Goal: Navigation & Orientation: Find specific page/section

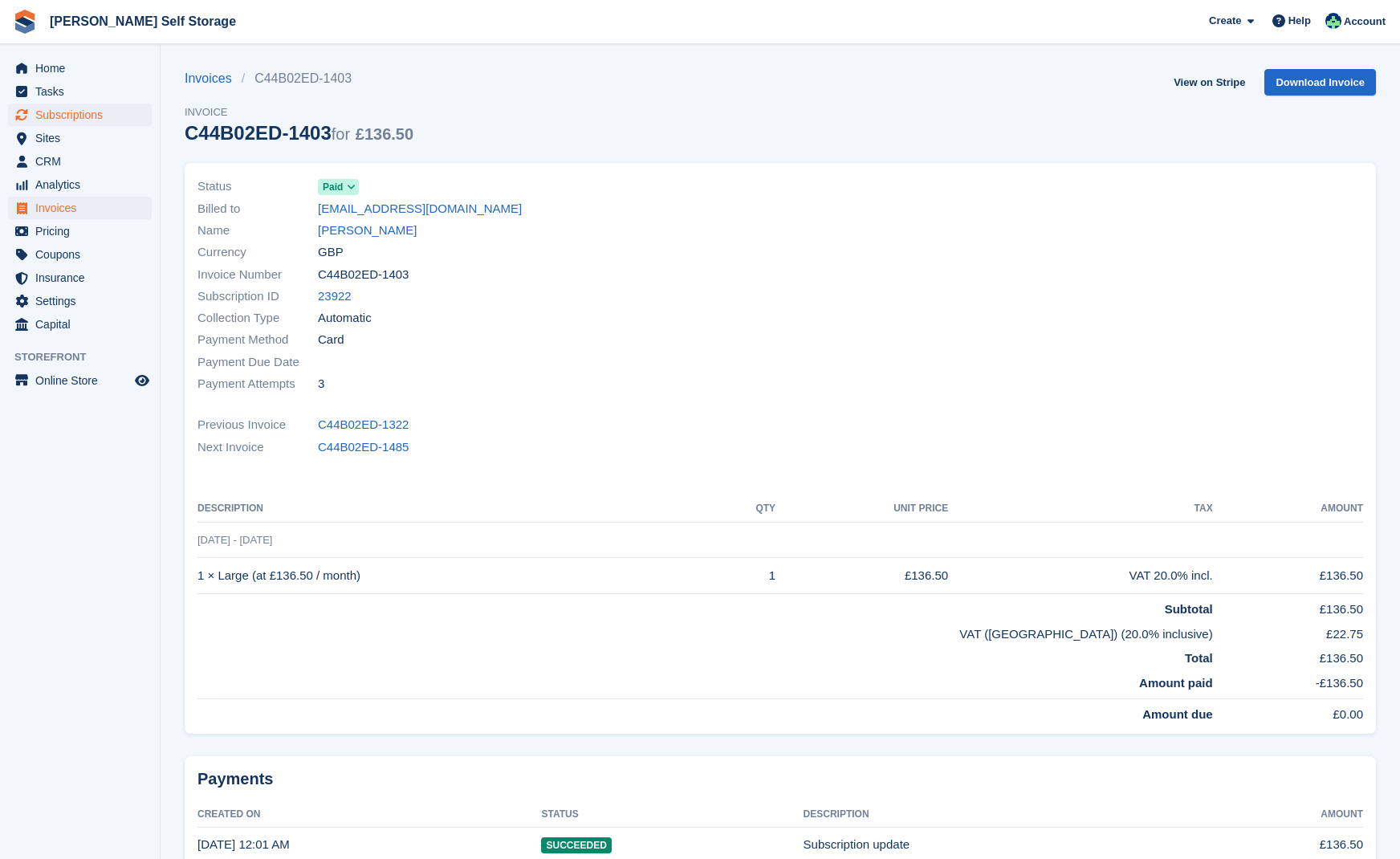
click at [79, 114] on span "Subscriptions" at bounding box center [83, 115] width 96 height 22
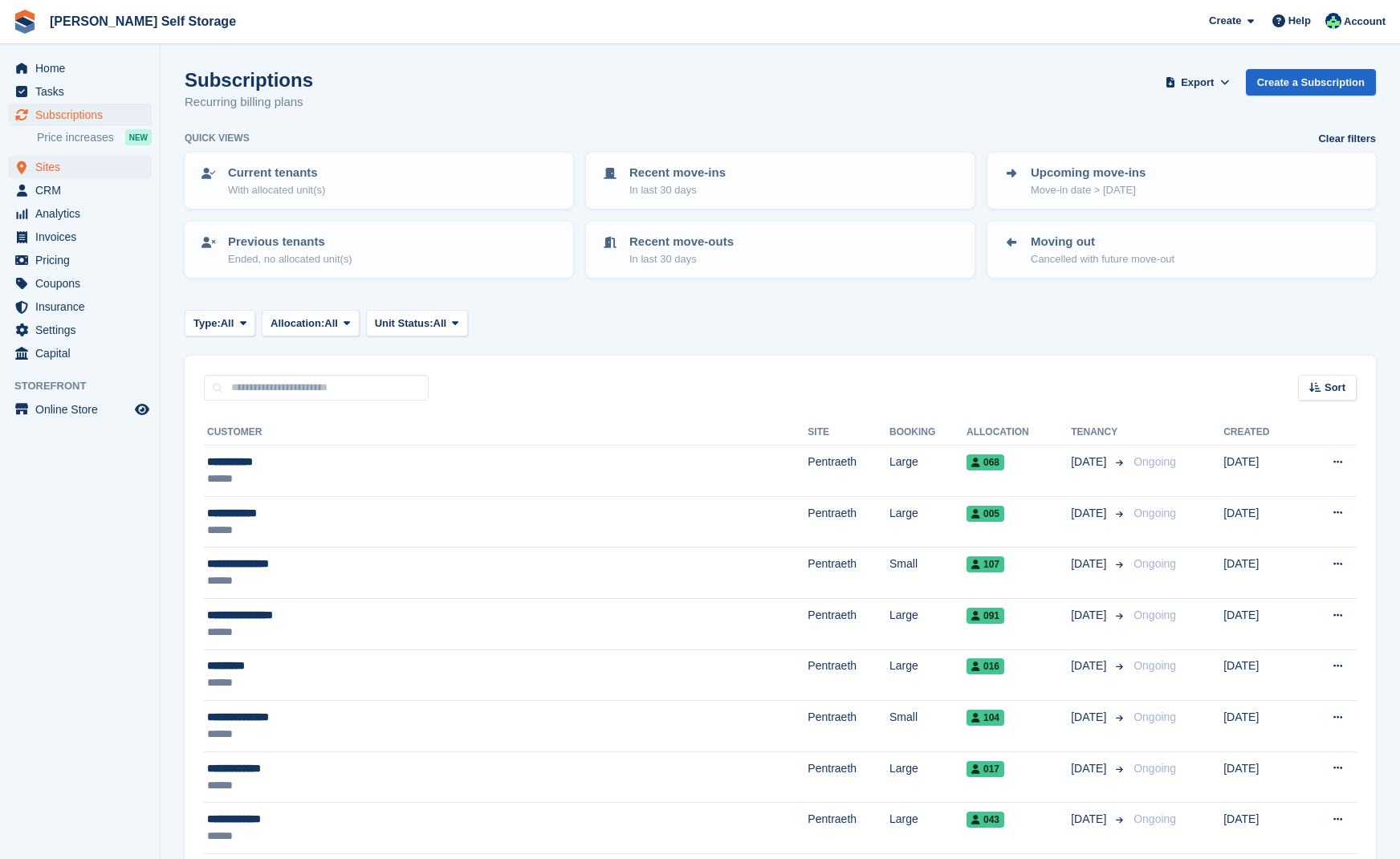
click at [54, 166] on span "Sites" at bounding box center [83, 167] width 96 height 22
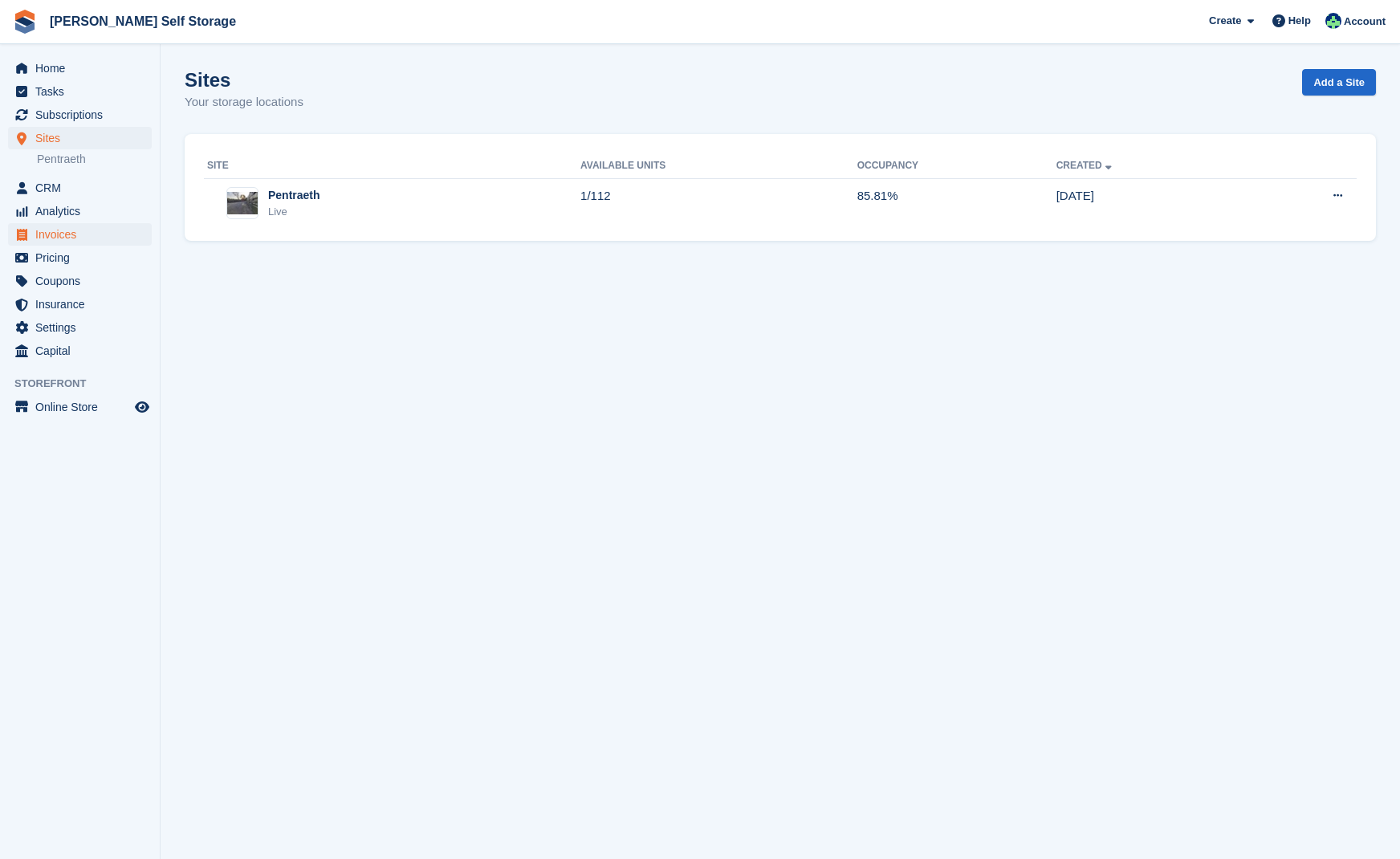
scroll to position [0, 1]
click at [60, 238] on span "Invoices" at bounding box center [83, 234] width 96 height 22
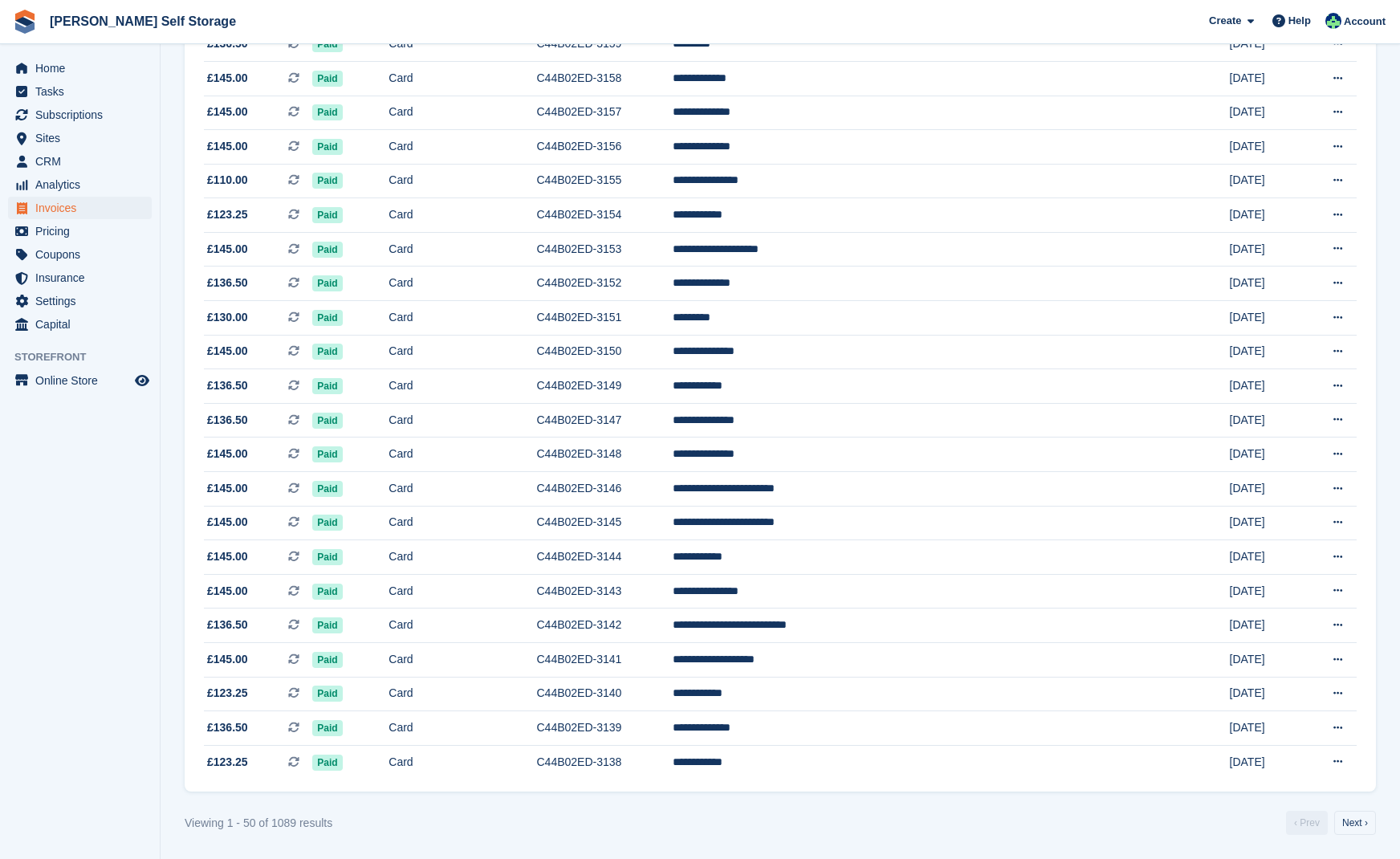
scroll to position [1240, 0]
click at [1351, 817] on link "Next ›" at bounding box center [1355, 823] width 42 height 24
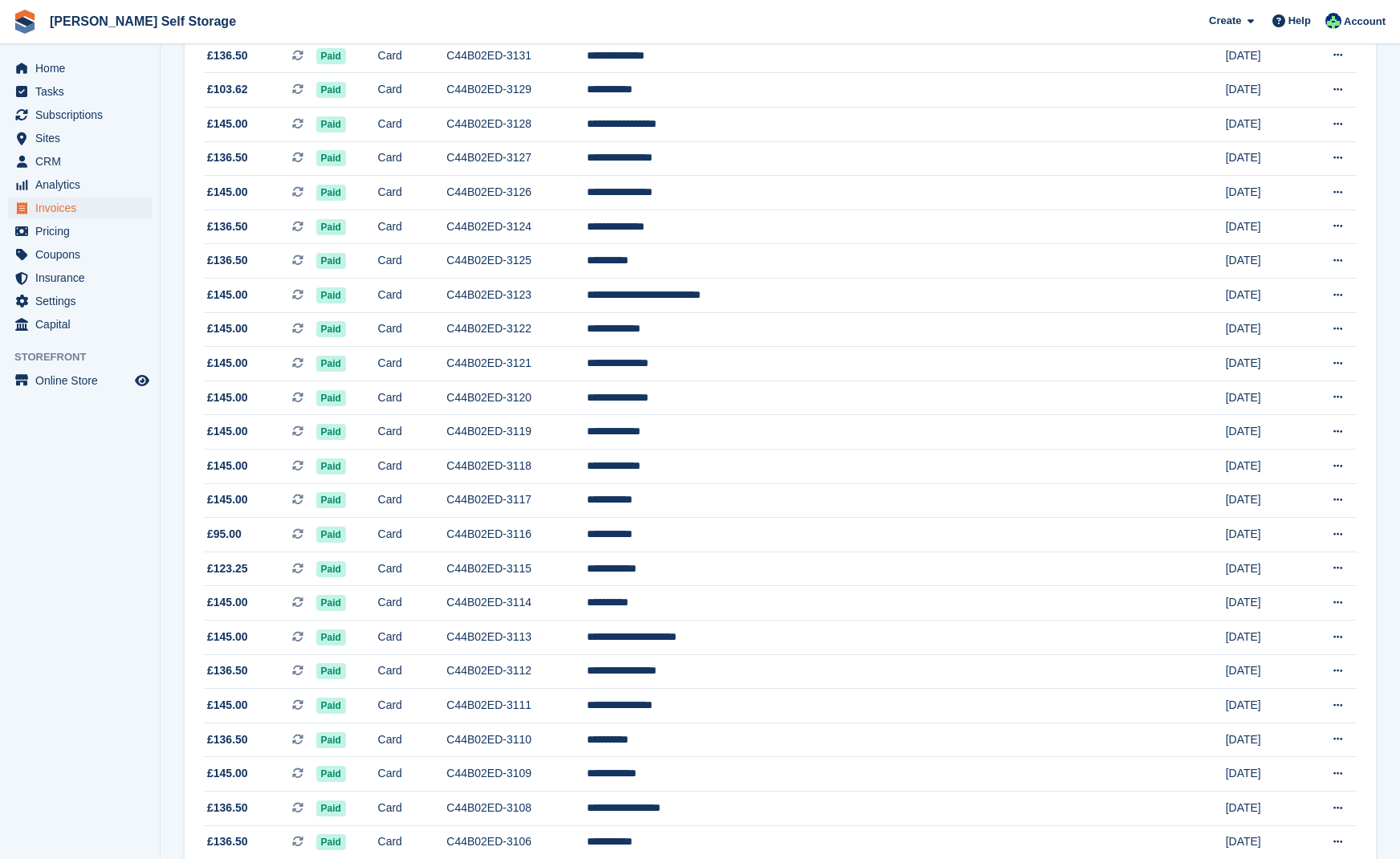
scroll to position [469, 0]
drag, startPoint x: 52, startPoint y: 135, endPoint x: 69, endPoint y: 133, distance: 17.1
click at [53, 135] on span "Sites" at bounding box center [83, 138] width 96 height 22
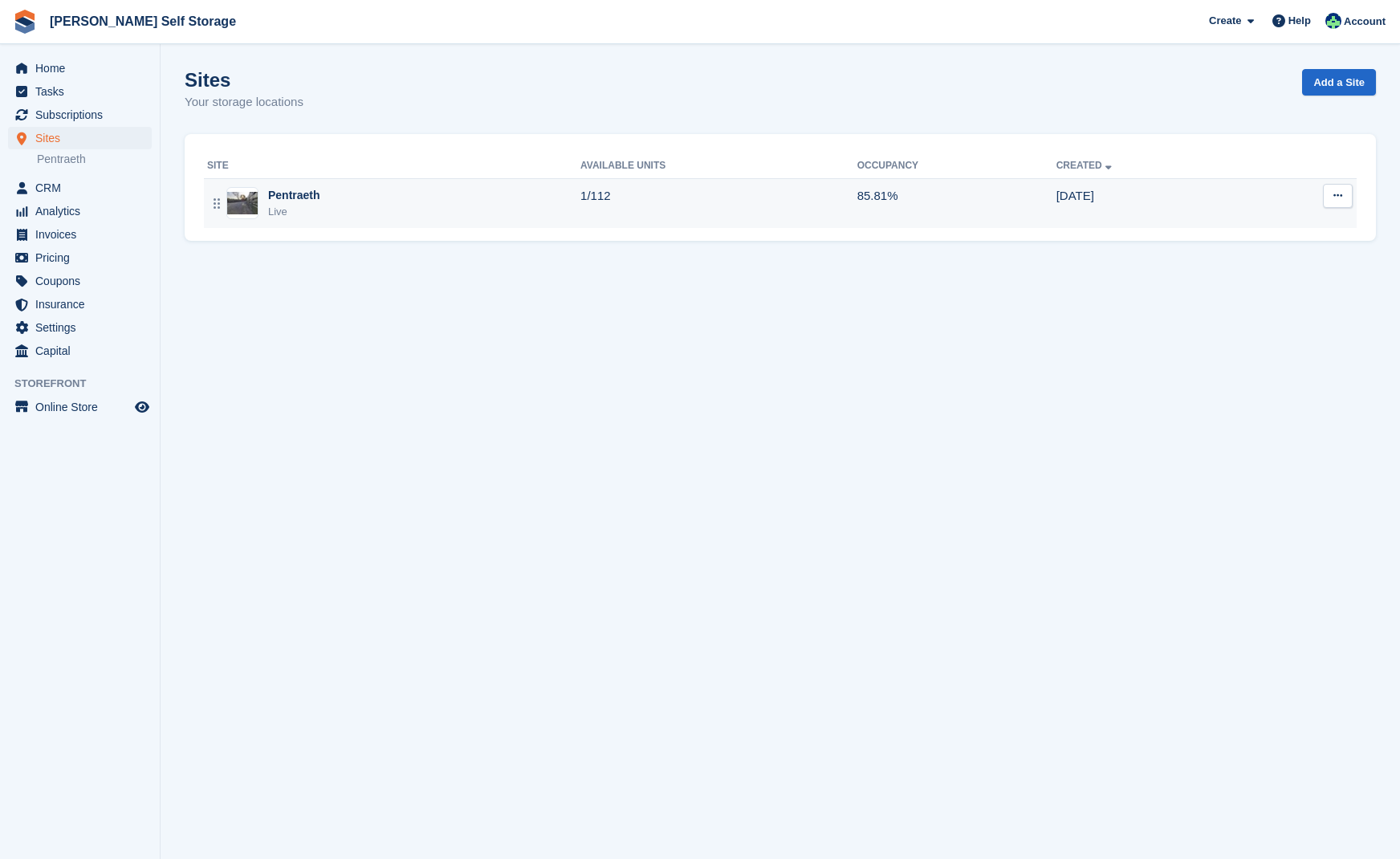
click at [303, 195] on div "Pentraeth" at bounding box center [294, 195] width 52 height 17
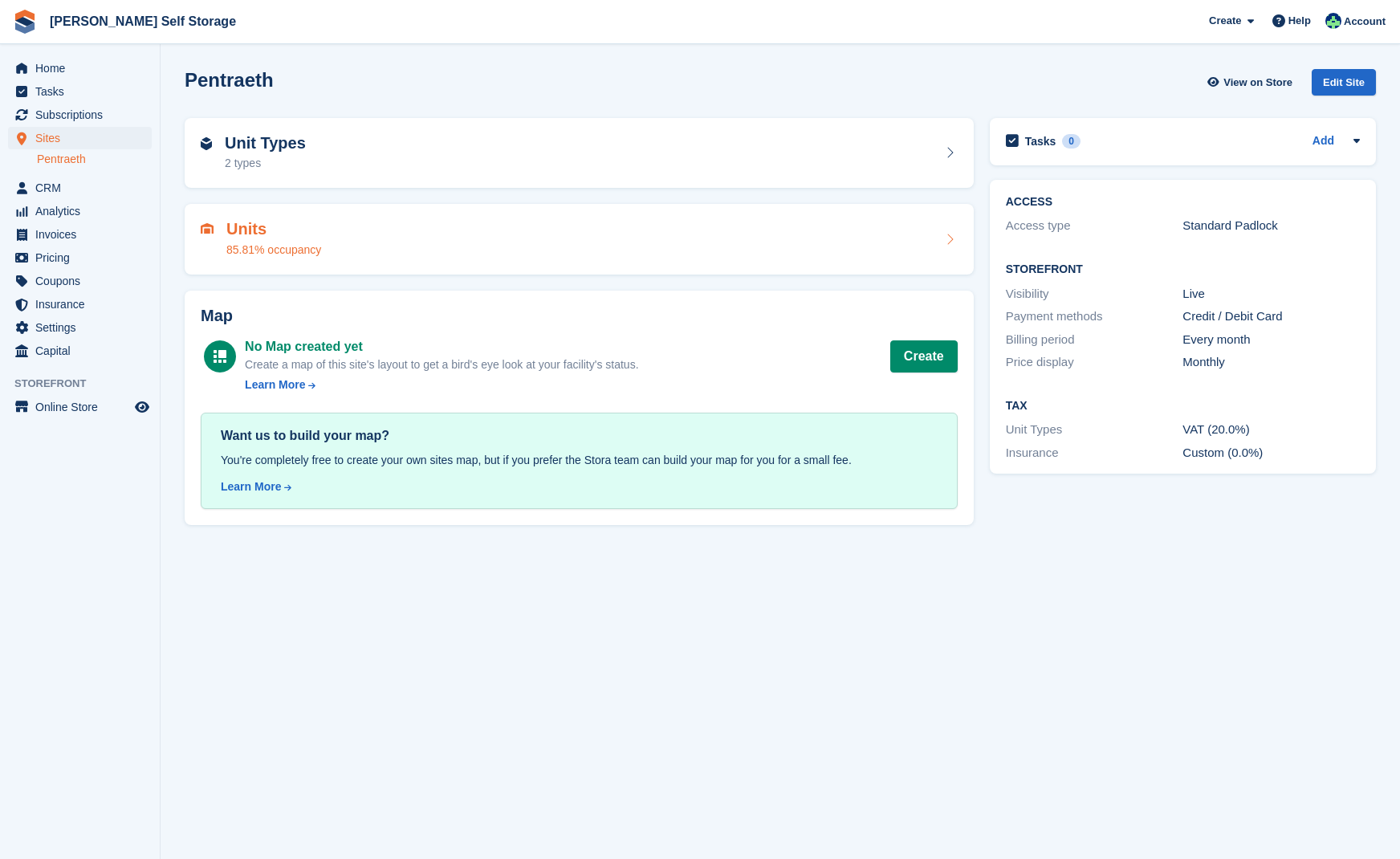
click at [236, 234] on h2 "Units" at bounding box center [273, 230] width 94 height 19
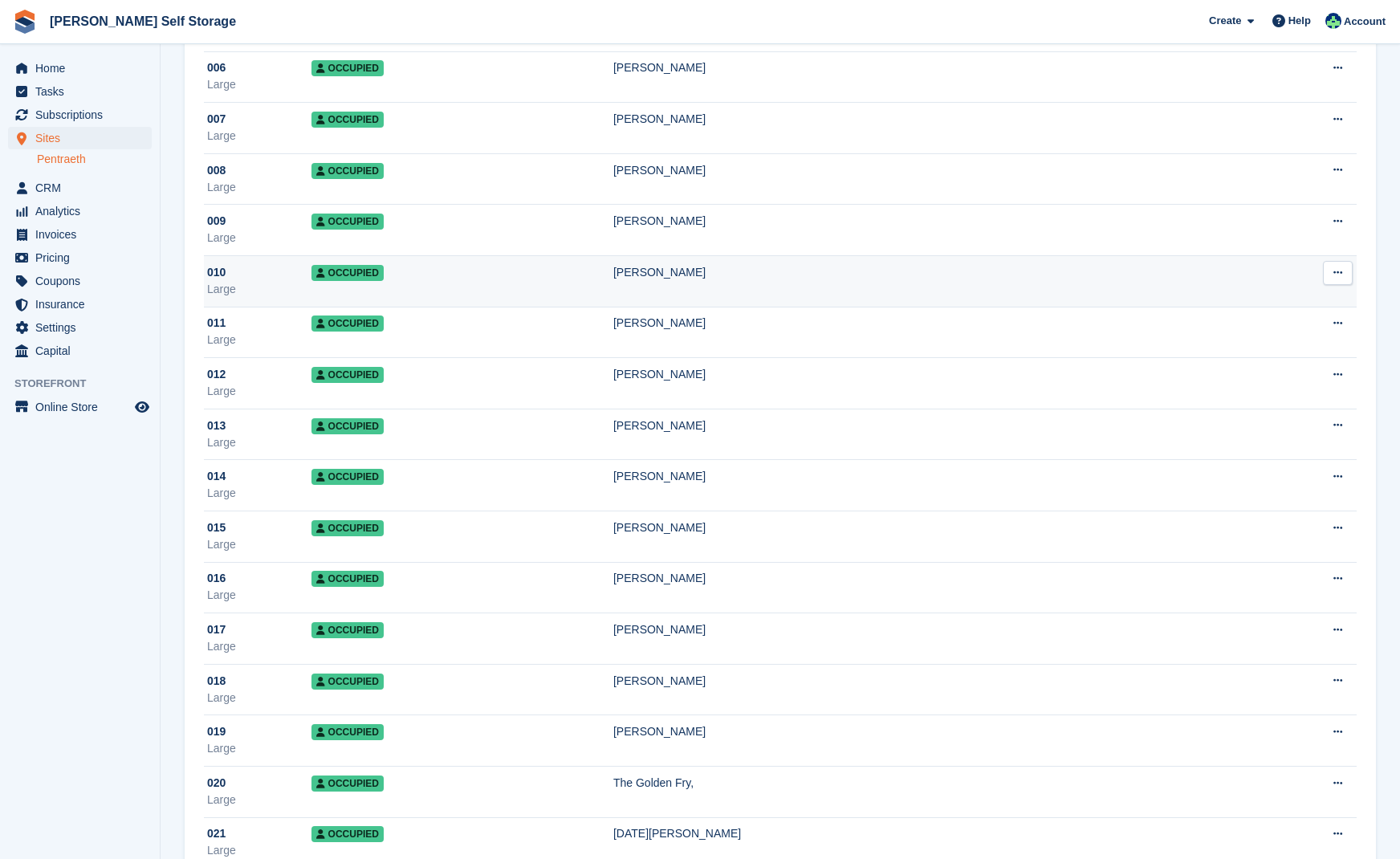
scroll to position [397, 0]
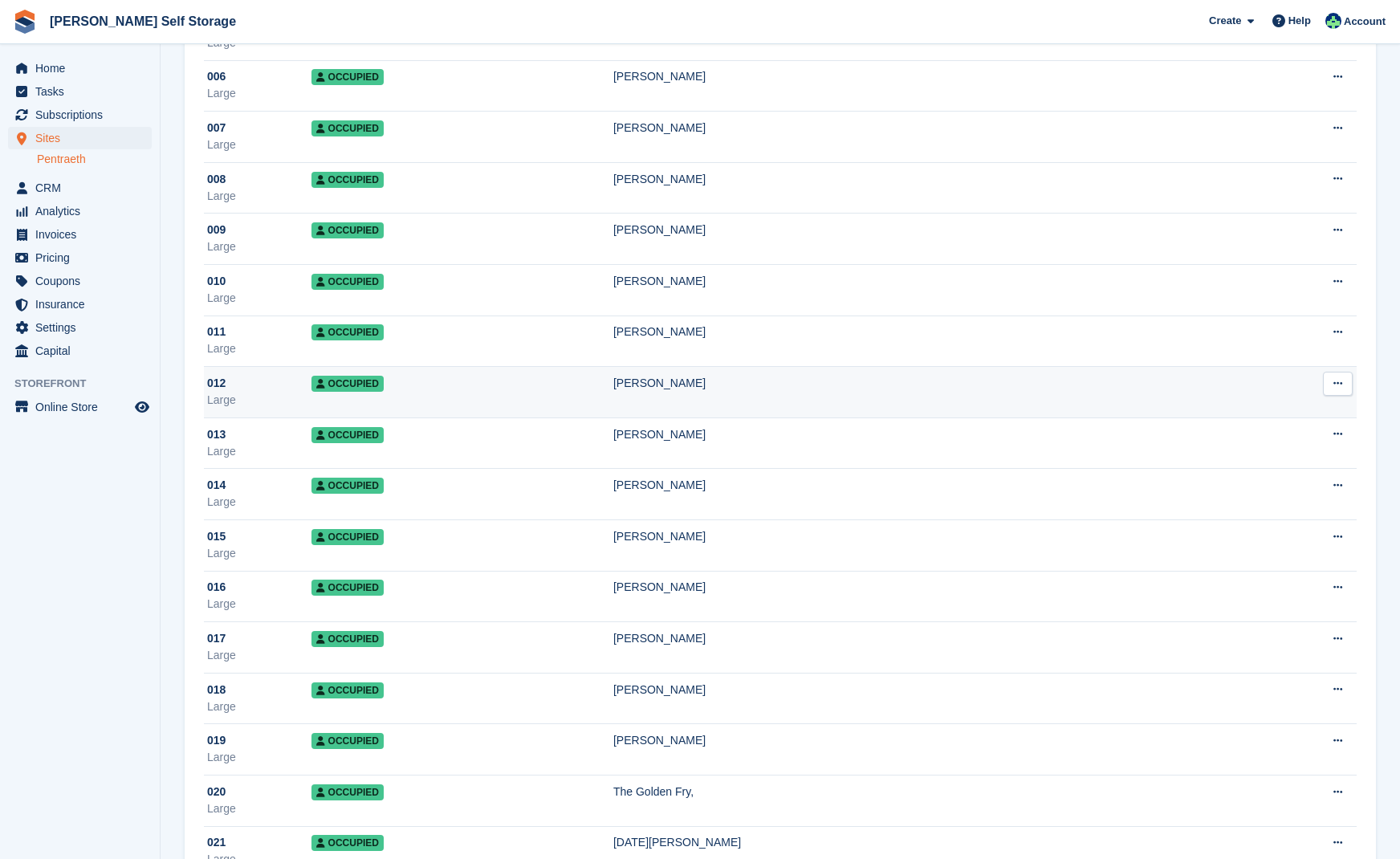
click at [687, 385] on div "[PERSON_NAME]" at bounding box center [928, 383] width 631 height 17
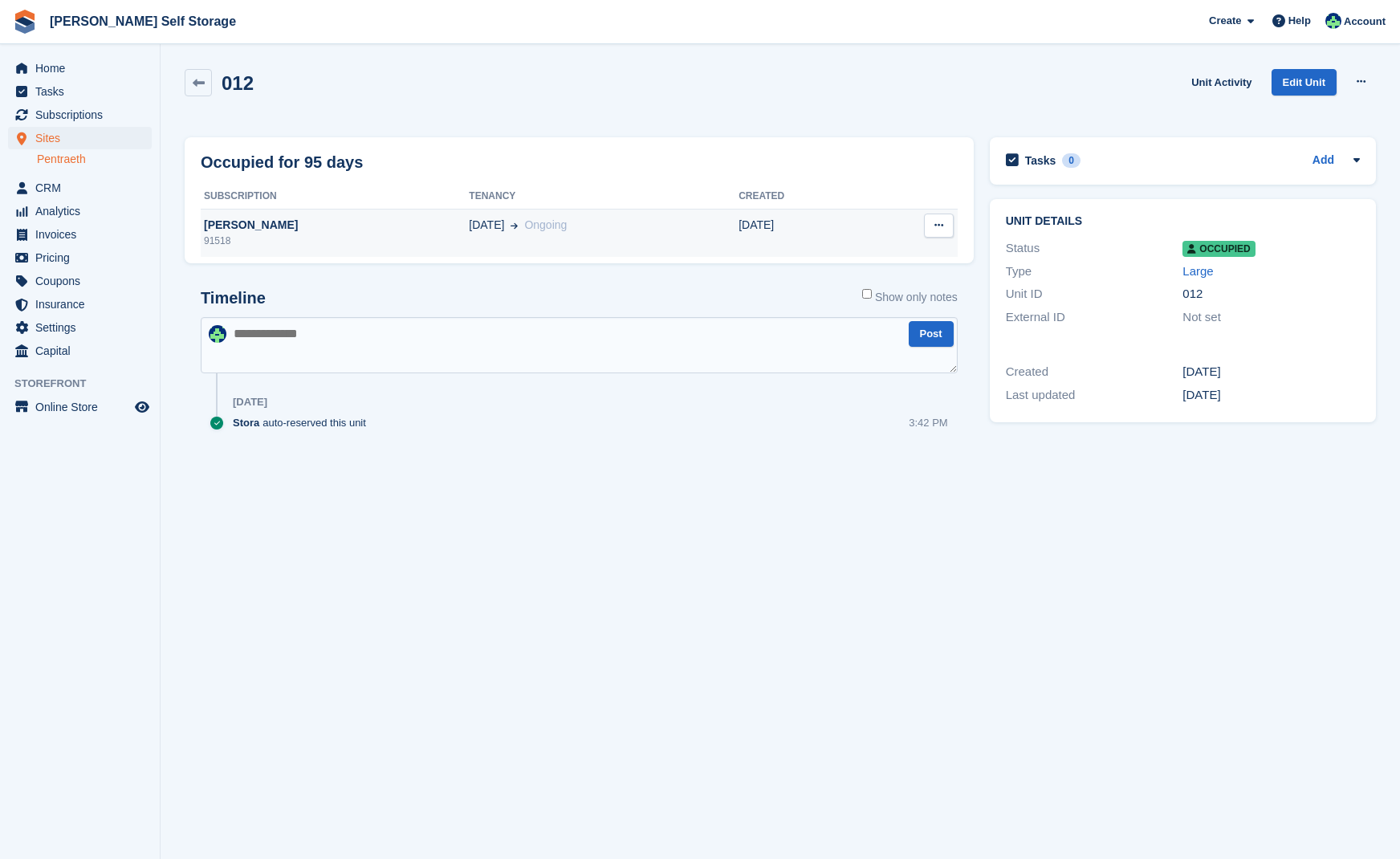
click at [264, 224] on div "[PERSON_NAME]" at bounding box center [334, 225] width 268 height 17
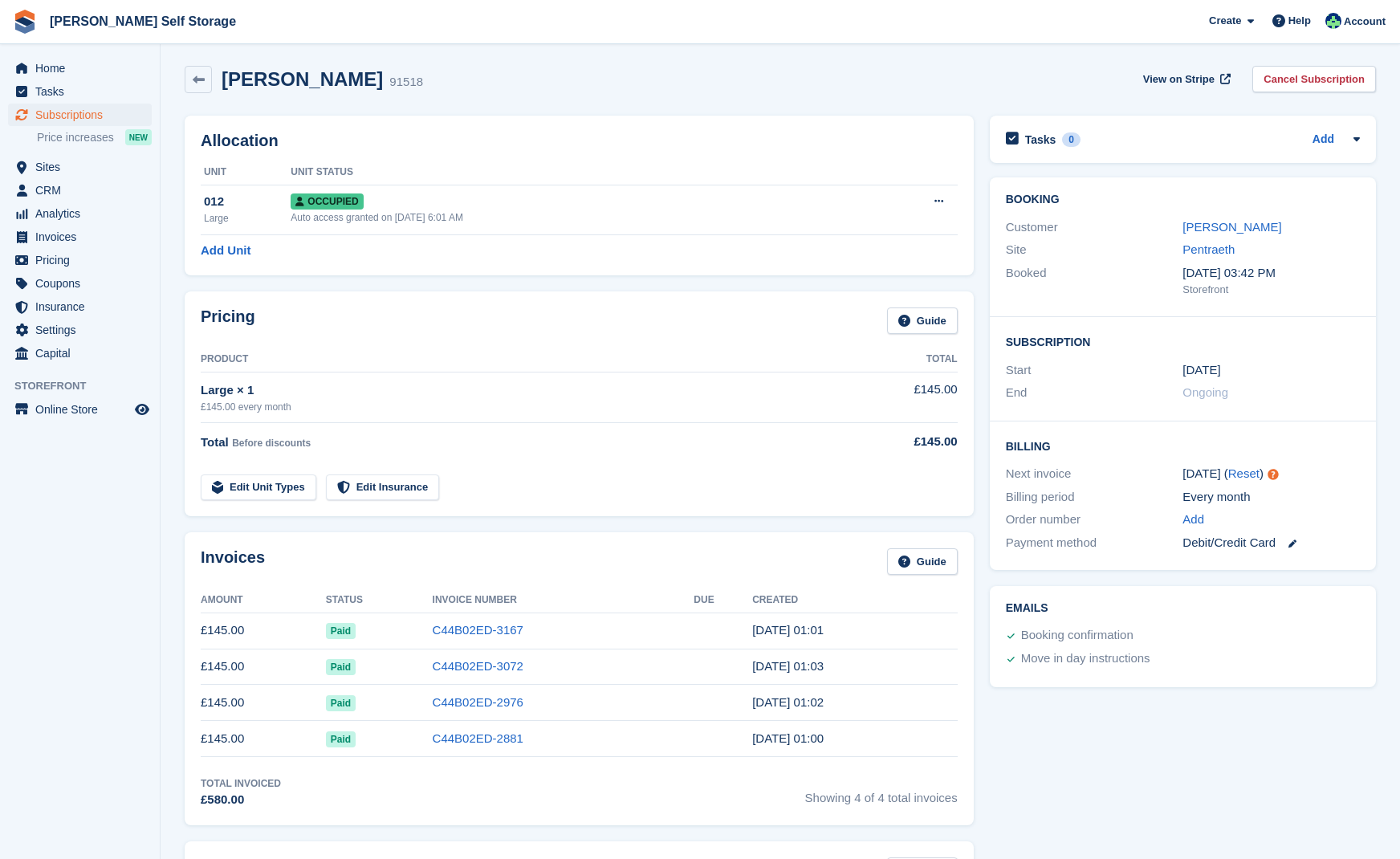
scroll to position [3, 0]
click at [48, 165] on span "Sites" at bounding box center [83, 167] width 96 height 22
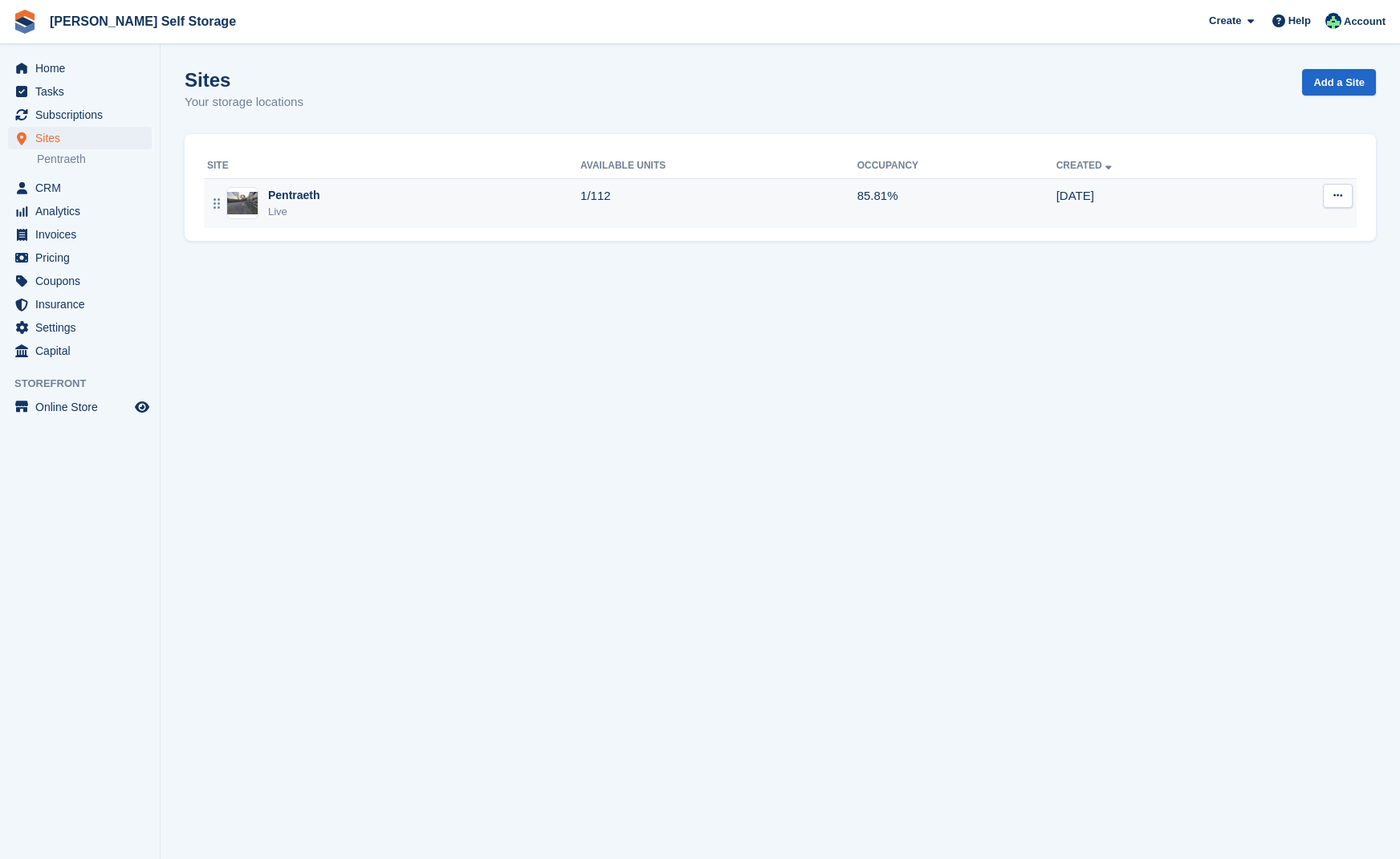
click at [296, 191] on div "Pentraeth" at bounding box center [294, 195] width 52 height 17
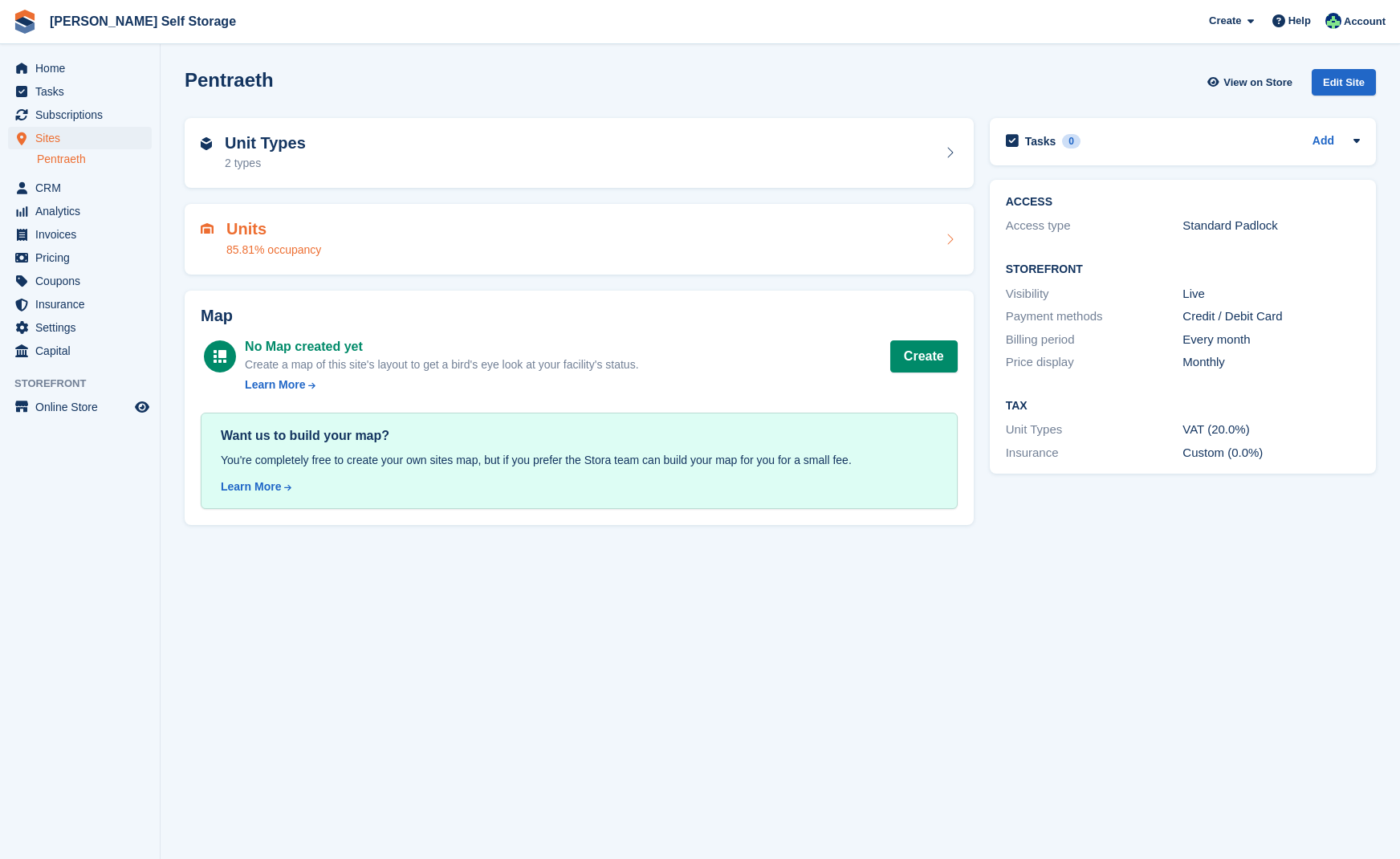
click at [250, 239] on div "Units 85.81% occupancy" at bounding box center [273, 239] width 94 height 39
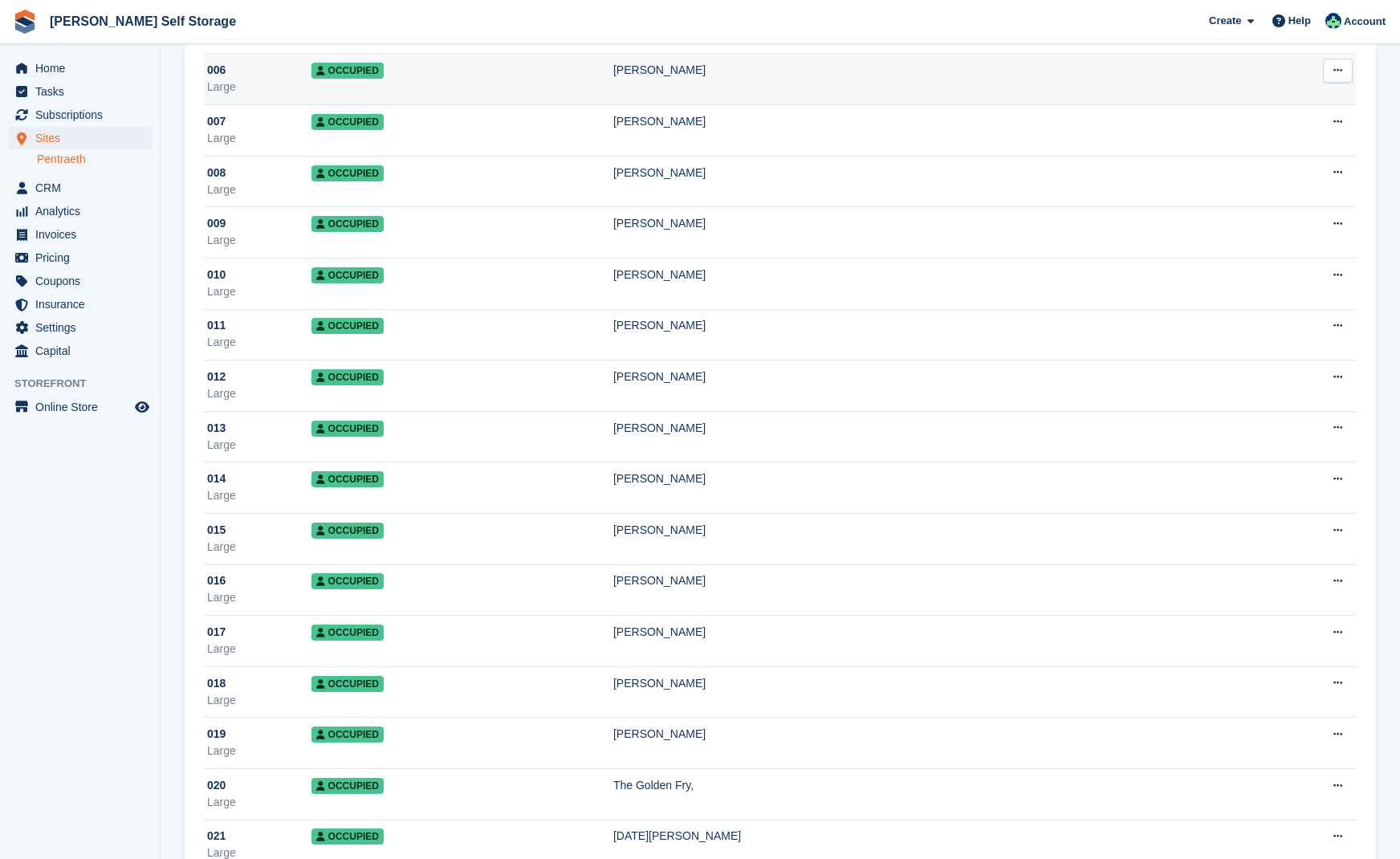
scroll to position [407, 0]
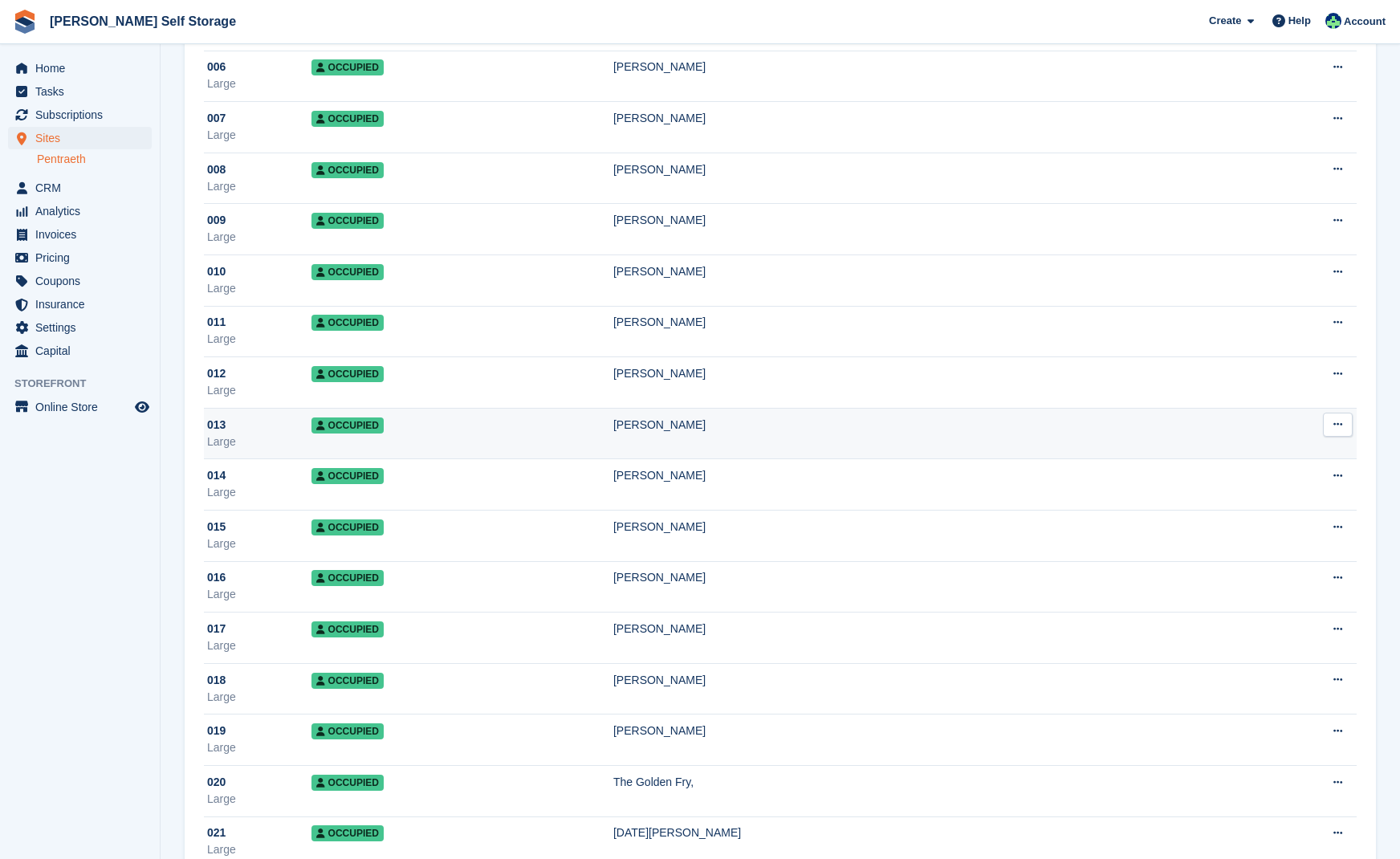
click at [411, 430] on td "Occupied" at bounding box center [462, 434] width 302 height 51
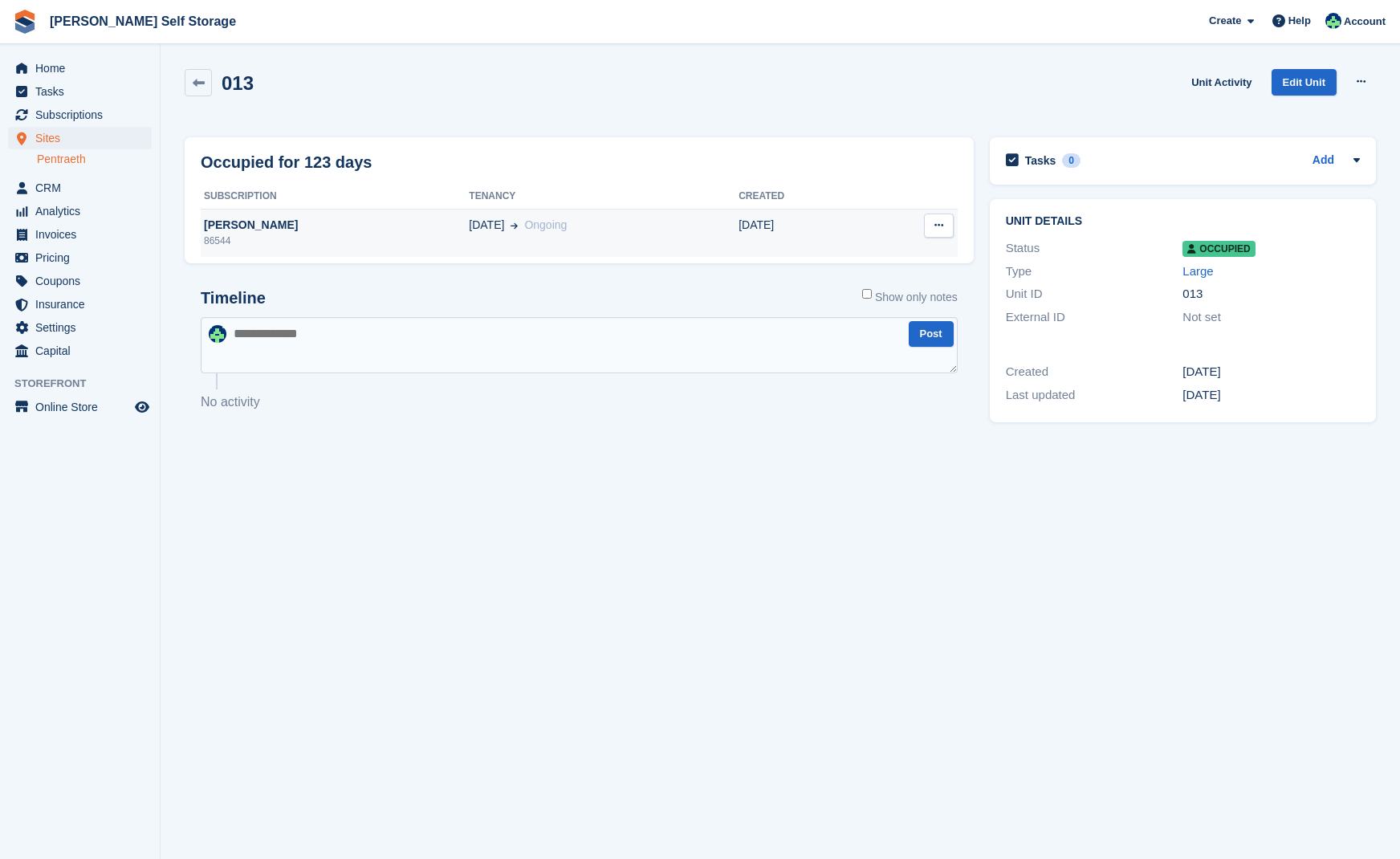
click at [263, 224] on div "[PERSON_NAME]" at bounding box center [334, 225] width 268 height 17
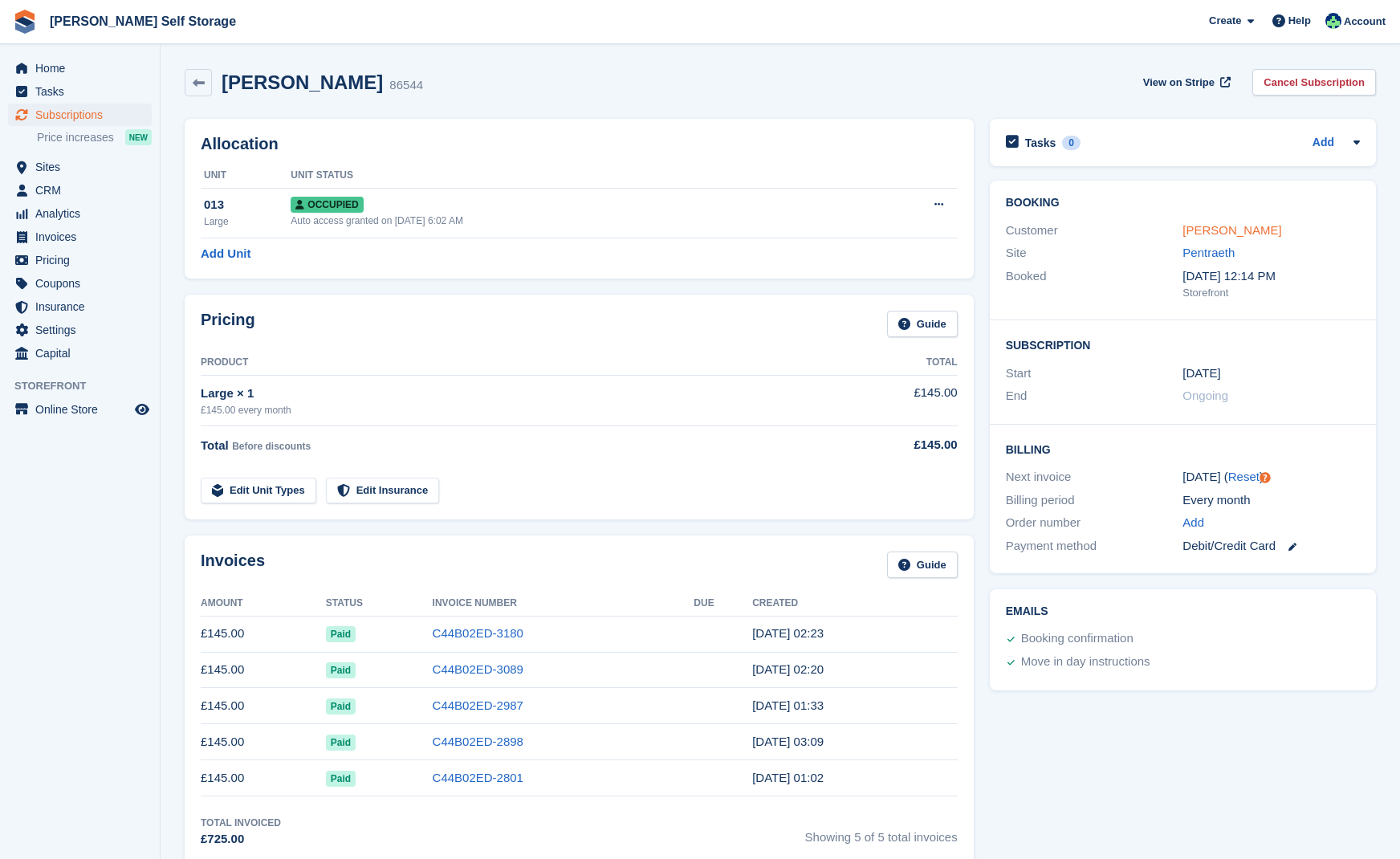
click at [1200, 226] on link "[PERSON_NAME]" at bounding box center [1231, 230] width 99 height 14
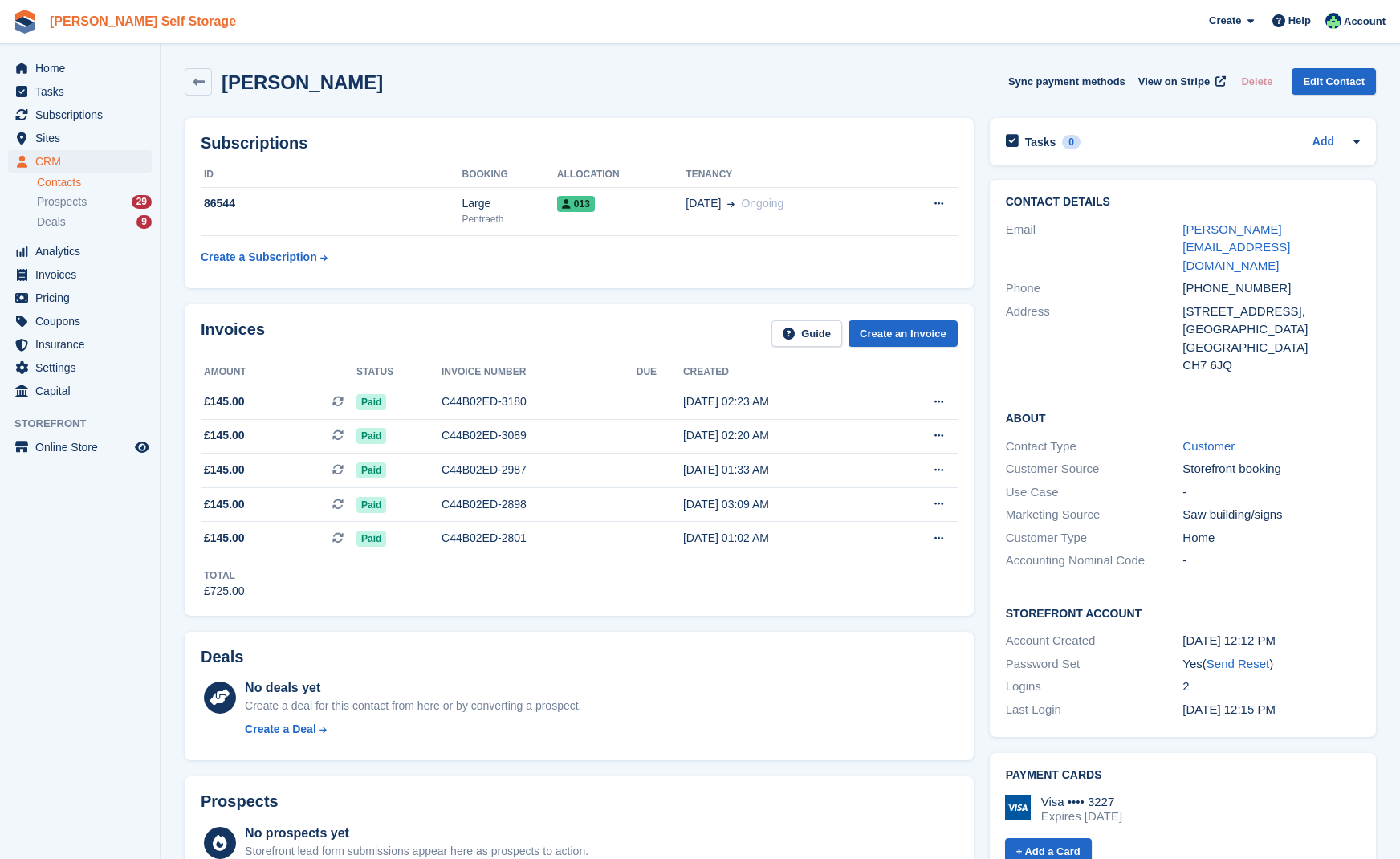
scroll to position [1, 0]
